Goal: Transaction & Acquisition: Purchase product/service

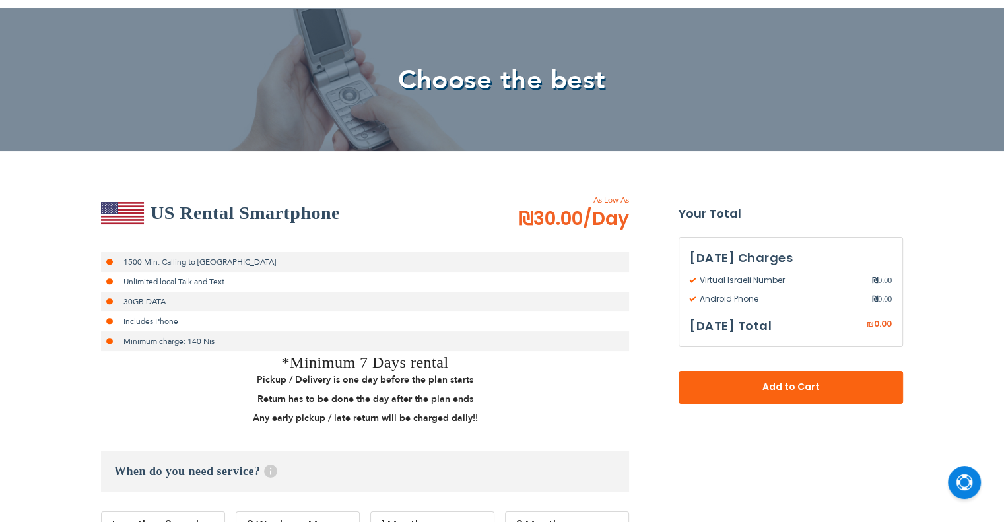
scroll to position [264, 0]
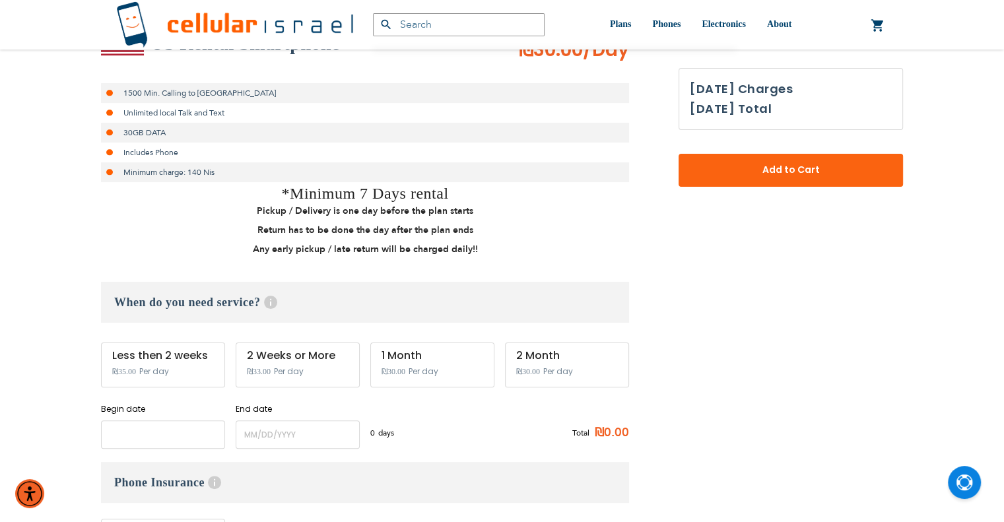
click at [201, 430] on input "name" at bounding box center [163, 434] width 124 height 28
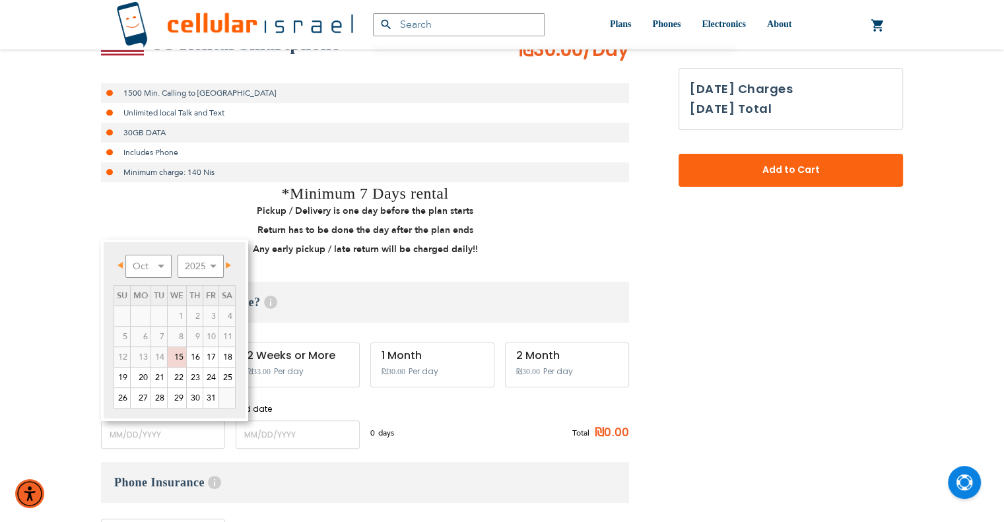
click at [230, 267] on span "Next" at bounding box center [228, 265] width 5 height 7
drag, startPoint x: 147, startPoint y: 358, endPoint x: 232, endPoint y: 309, distance: 97.5
click at [146, 358] on link "10" at bounding box center [141, 357] width 20 height 20
type input "[DATE]"
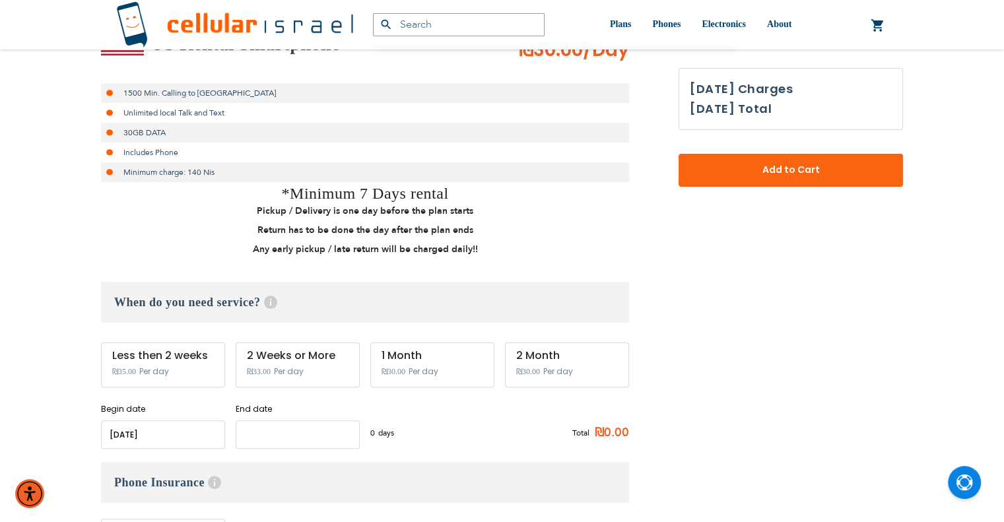
click at [305, 439] on input "name" at bounding box center [298, 434] width 124 height 28
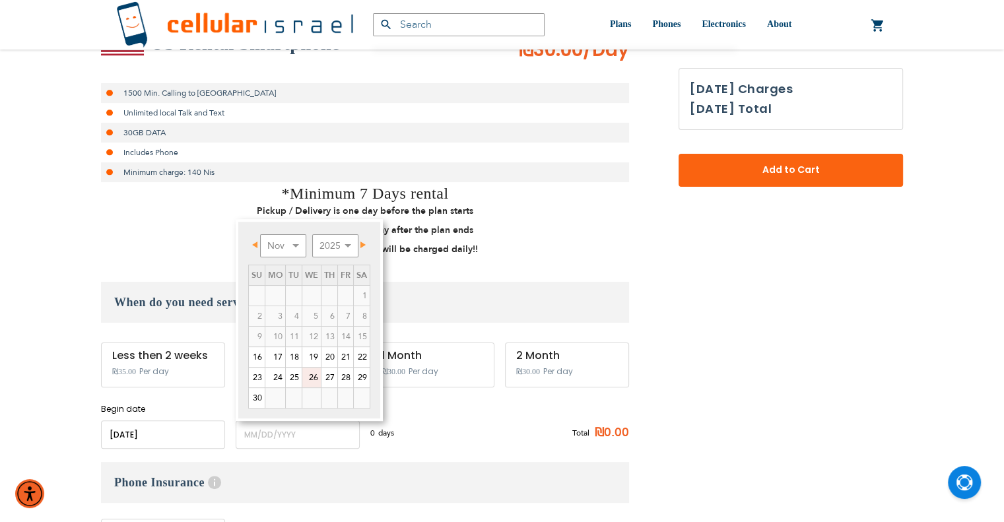
click at [311, 382] on link "26" at bounding box center [311, 377] width 18 height 20
type input "[DATE]"
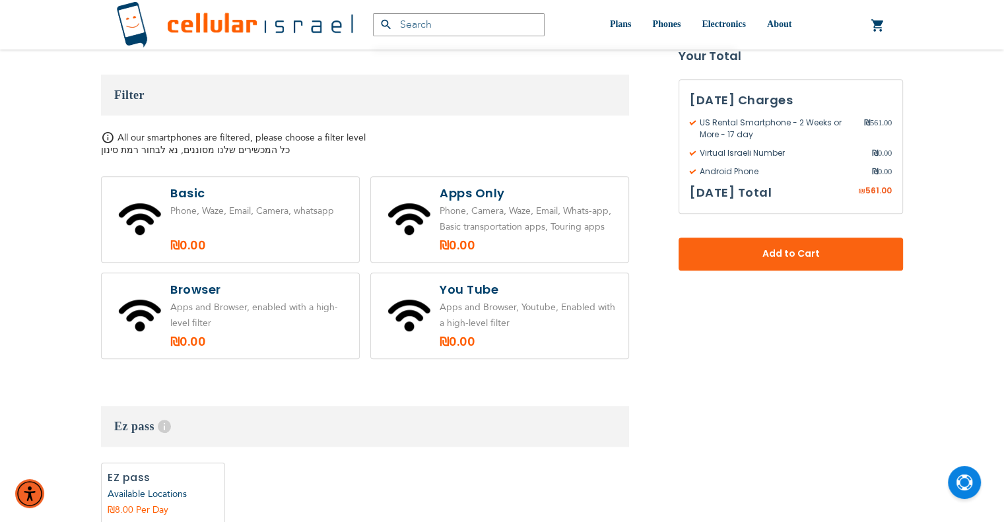
scroll to position [858, 0]
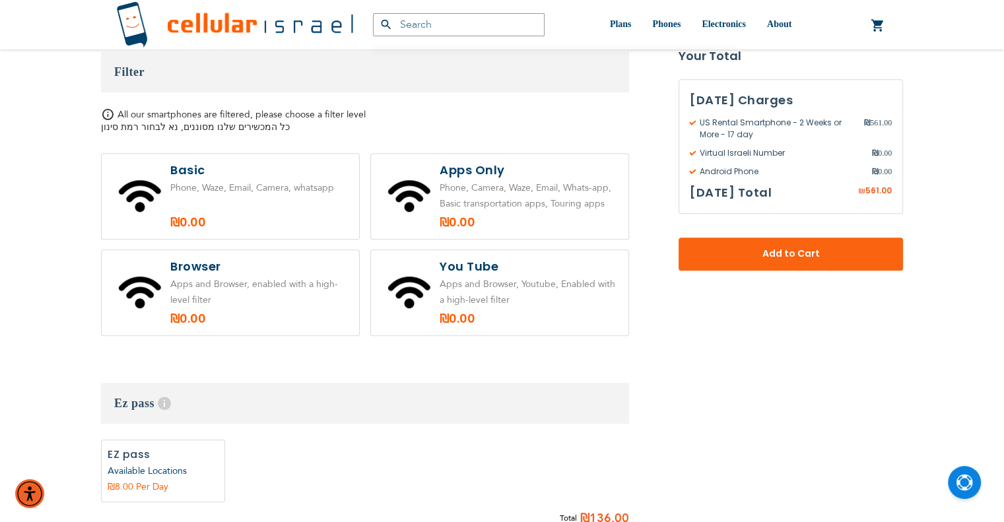
drag, startPoint x: 538, startPoint y: 208, endPoint x: 531, endPoint y: 204, distance: 8.3
click at [538, 207] on label at bounding box center [499, 196] width 257 height 85
radio input "true"
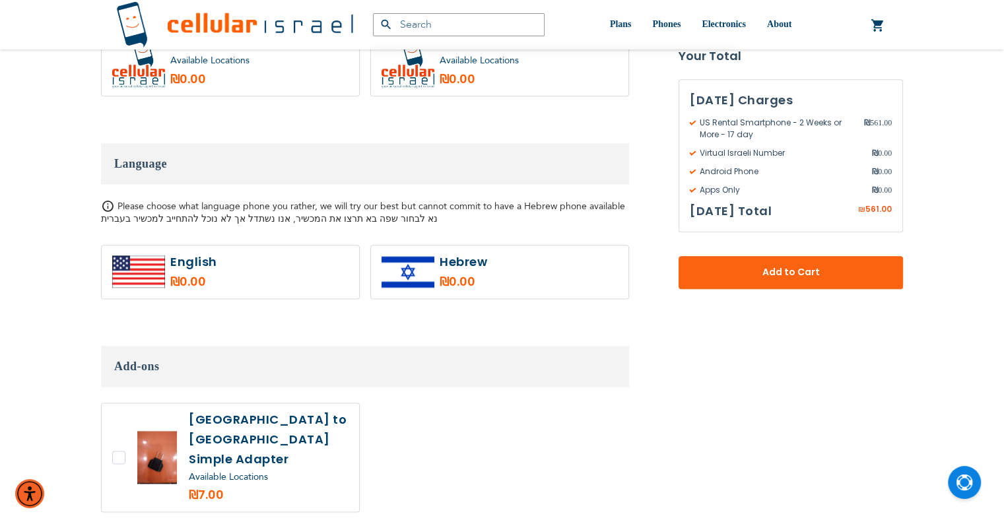
scroll to position [1649, 0]
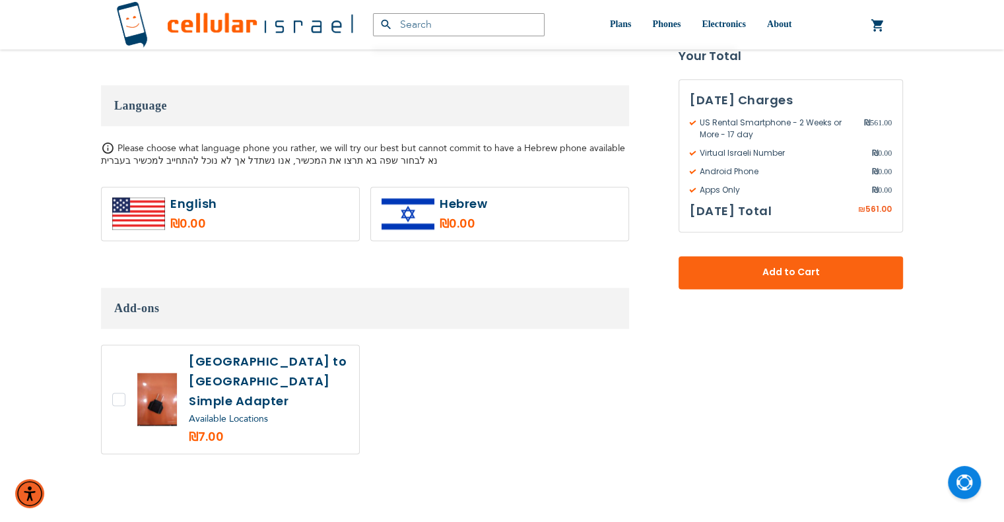
click at [244, 223] on label at bounding box center [230, 213] width 257 height 53
radio input "true"
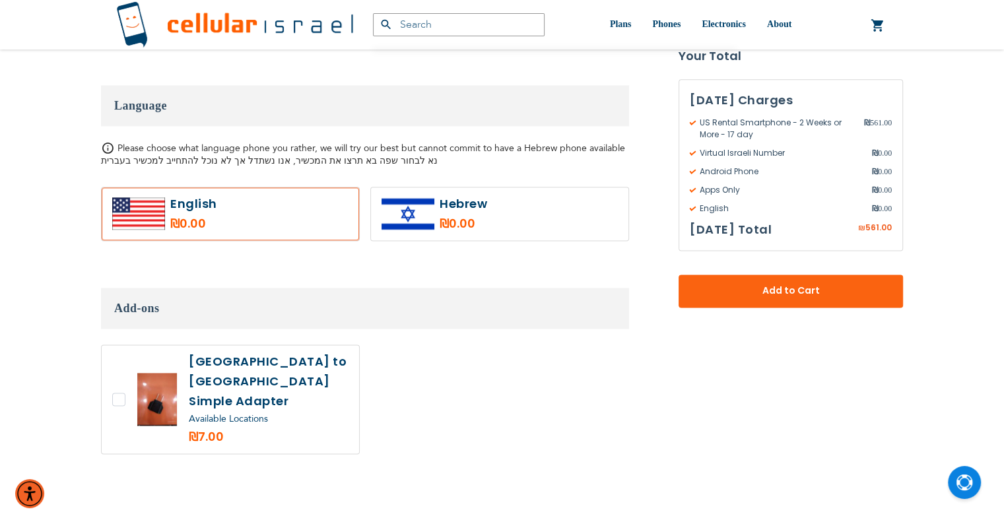
click at [795, 294] on span "Add to Cart" at bounding box center [790, 291] width 137 height 14
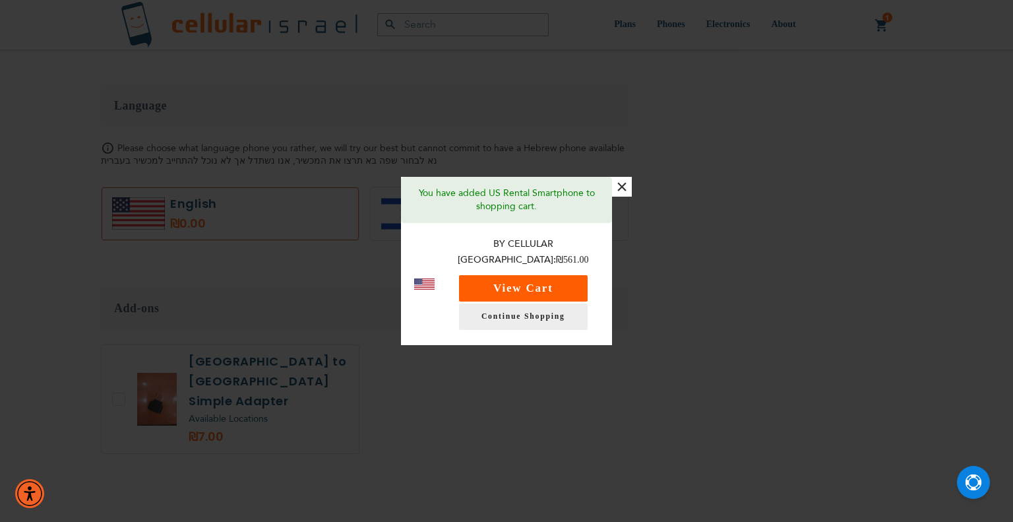
click at [521, 276] on button "View Cart" at bounding box center [523, 288] width 129 height 26
